Goal: Task Accomplishment & Management: Manage account settings

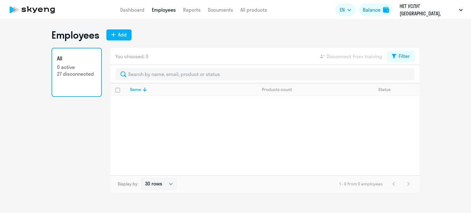
select select "30"
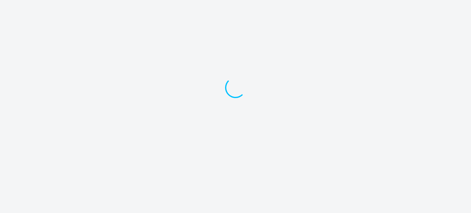
select select "30"
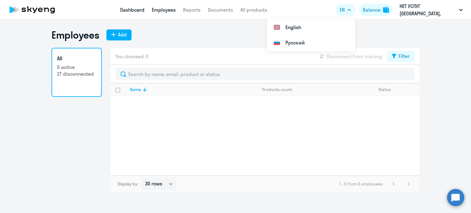
click at [132, 9] on link "Dashboard" at bounding box center [132, 10] width 24 height 6
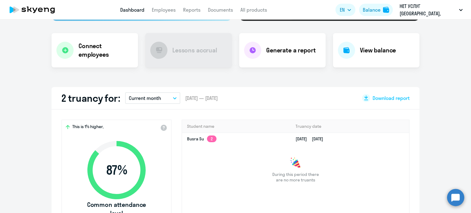
scroll to position [77, 0]
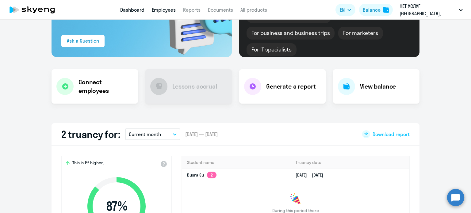
click at [162, 7] on link "Employees" at bounding box center [164, 10] width 24 height 6
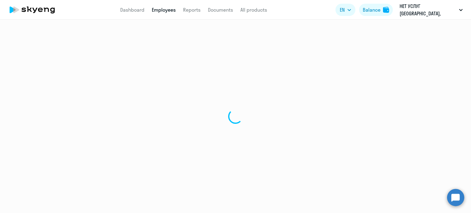
select select "30"
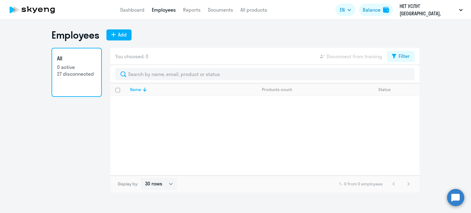
click at [170, 118] on div "Name Products count Status" at bounding box center [264, 129] width 309 height 92
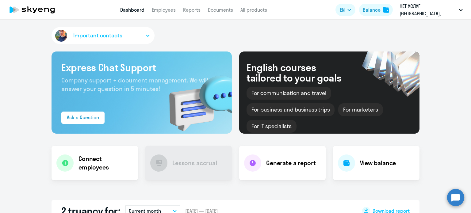
click at [169, 14] on app-header "Dashboard Employees Reports Documents All products Dashboard Employees Reports …" at bounding box center [235, 10] width 471 height 20
click at [166, 9] on link "Employees" at bounding box center [164, 10] width 24 height 6
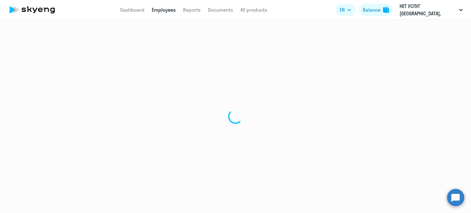
select select "30"
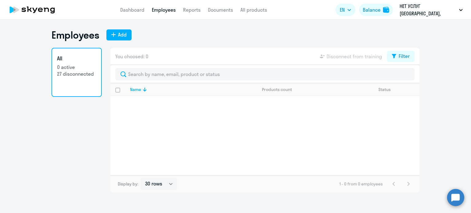
click at [143, 57] on span "You choosed: 0" at bounding box center [131, 56] width 33 height 7
click at [77, 70] on p "27 disconnected" at bounding box center [76, 73] width 39 height 7
click at [119, 90] on input "select all" at bounding box center [121, 94] width 12 height 12
click at [133, 89] on div "Name" at bounding box center [135, 90] width 11 height 6
click at [123, 89] on input "select all" at bounding box center [121, 94] width 12 height 12
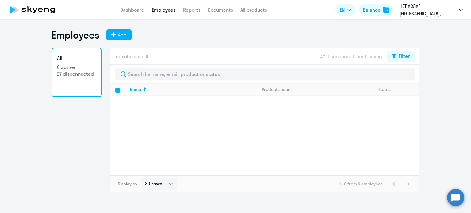
checkbox input "false"
click at [354, 55] on app-table-action-button "Disconnect from training" at bounding box center [349, 56] width 63 height 7
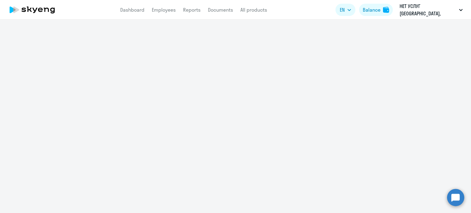
click at [35, 13] on icon at bounding box center [32, 9] width 54 height 15
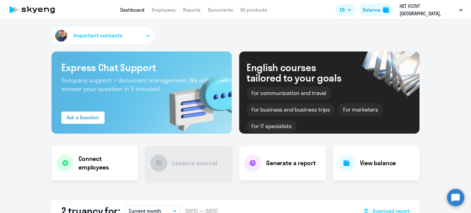
click at [118, 36] on span "Important contacts" at bounding box center [97, 36] width 49 height 8
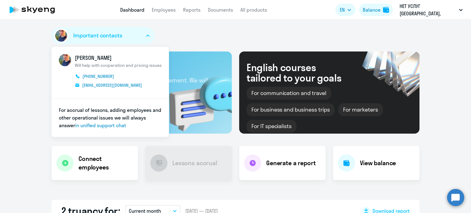
click at [187, 37] on div "Important contacts Андрей Фомичев Will help with cooperation and pricing issues…" at bounding box center [235, 37] width 368 height 20
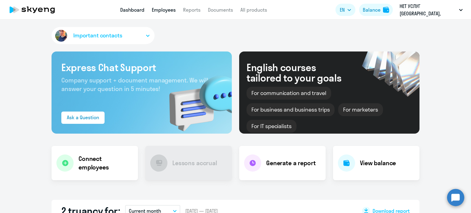
click at [157, 7] on link "Employees" at bounding box center [164, 10] width 24 height 6
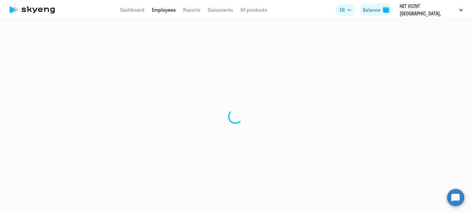
select select "30"
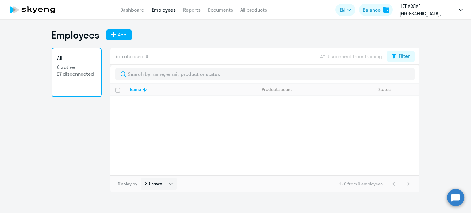
click at [74, 72] on p "27 disconnected" at bounding box center [76, 73] width 39 height 7
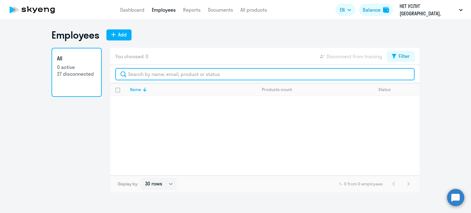
click at [136, 74] on input "text" at bounding box center [264, 74] width 299 height 12
type input "berk"
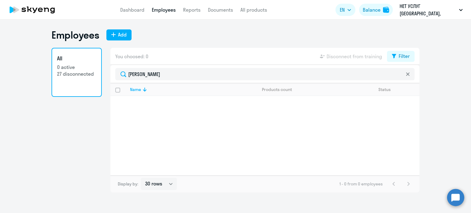
click at [408, 74] on icon at bounding box center [407, 73] width 3 height 3
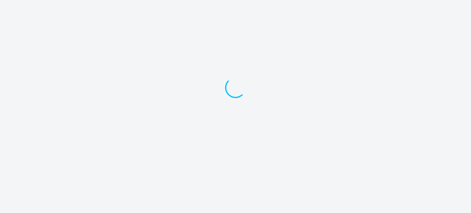
select select "30"
